Goal: Book appointment/travel/reservation

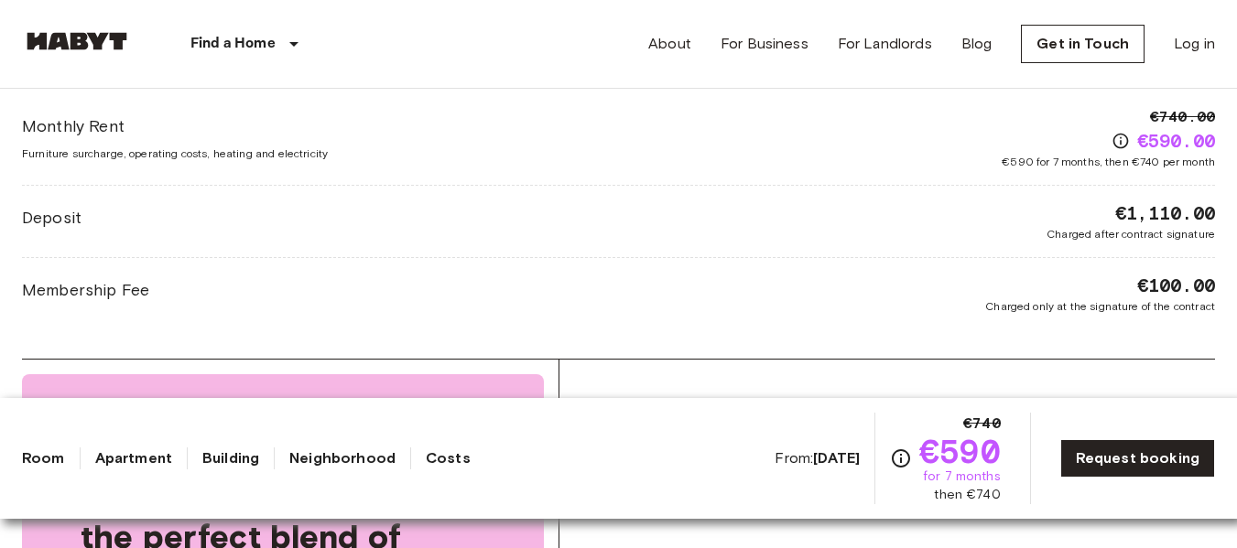
scroll to position [1598, 0]
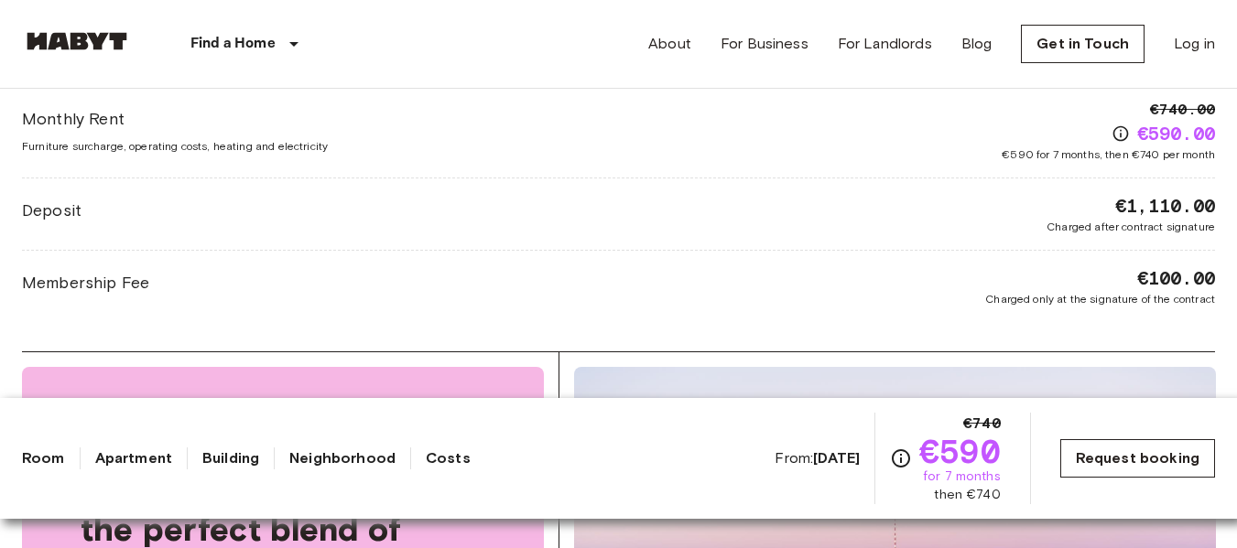
click at [1150, 460] on link "Request booking" at bounding box center [1137, 458] width 155 height 38
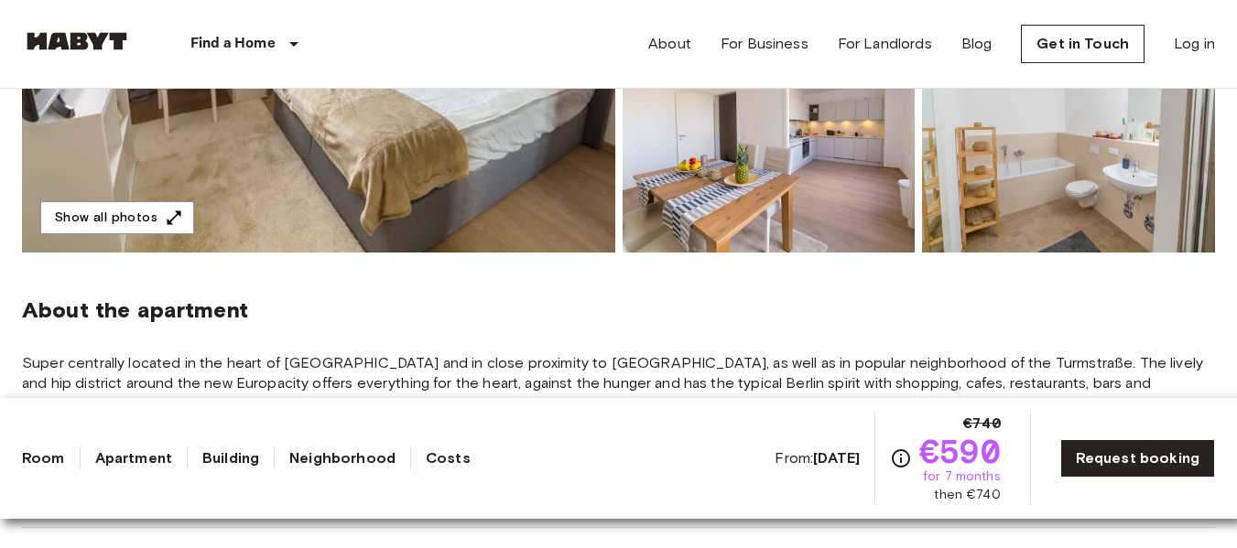
scroll to position [538, 0]
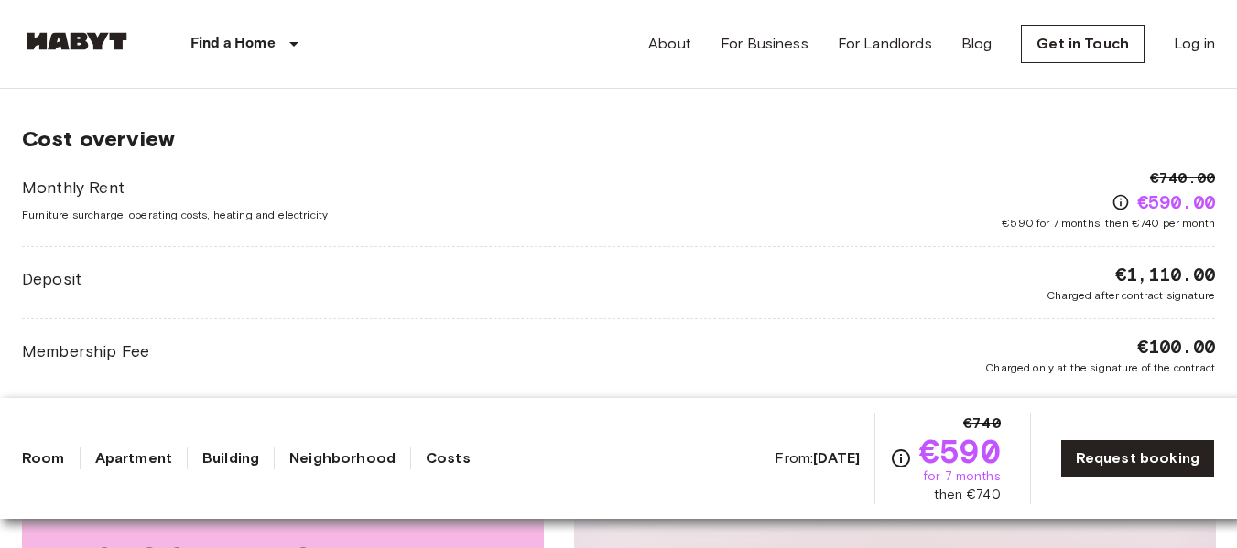
scroll to position [1528, 0]
